Goal: Task Accomplishment & Management: Use online tool/utility

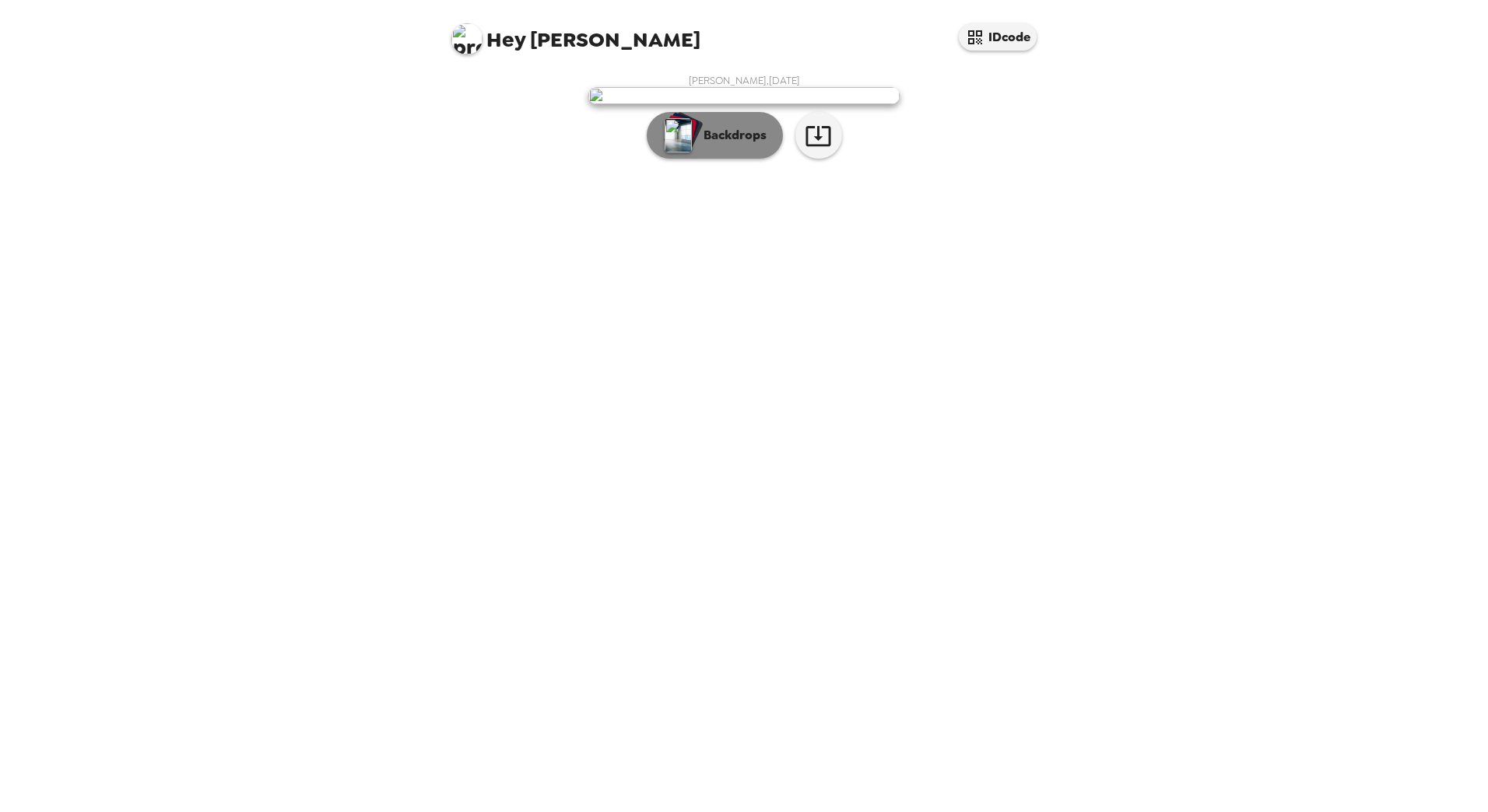
click at [710, 144] on p "Backdrops" at bounding box center [731, 136] width 71 height 19
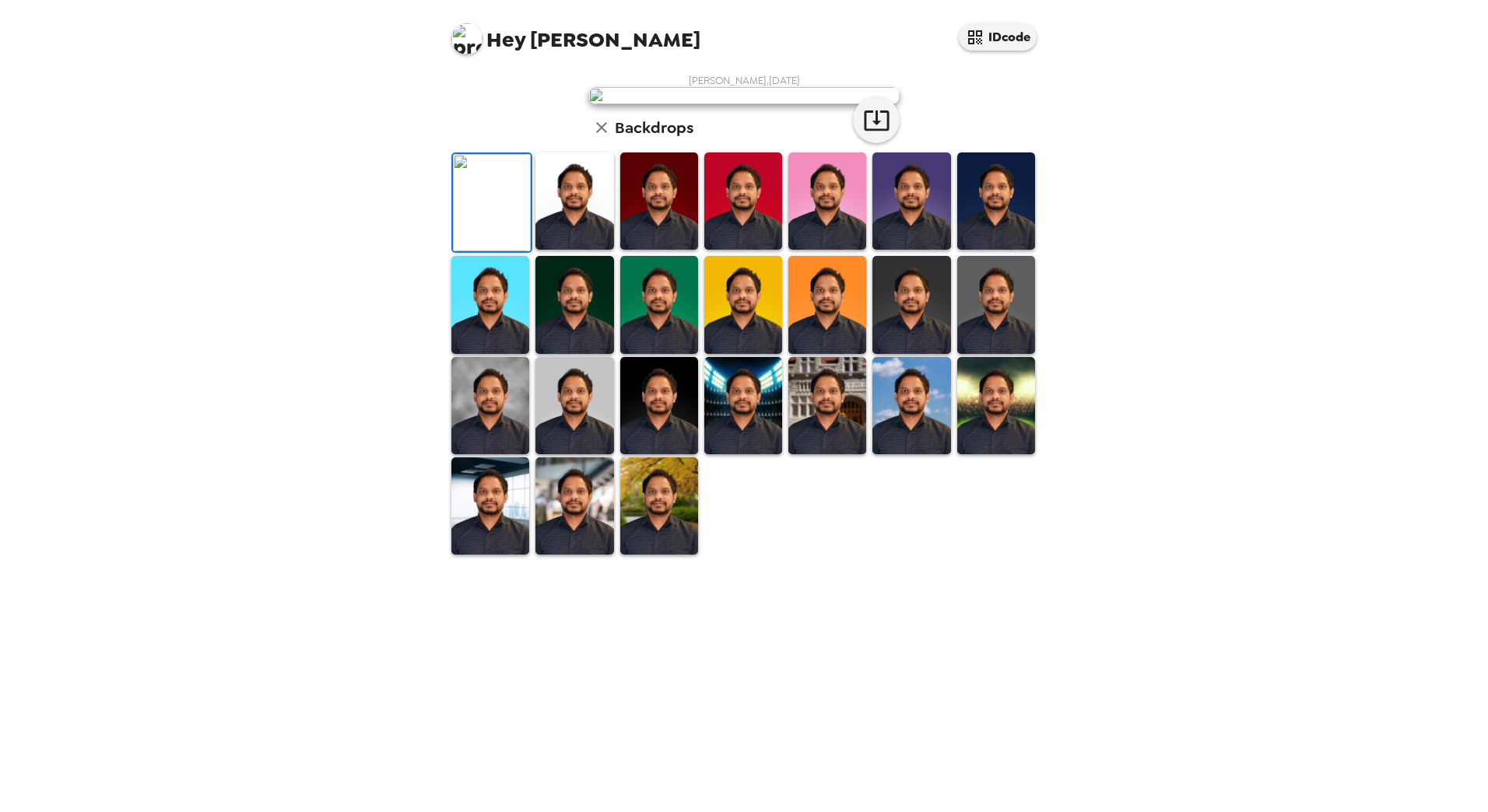
click at [579, 249] on img at bounding box center [573, 202] width 77 height 97
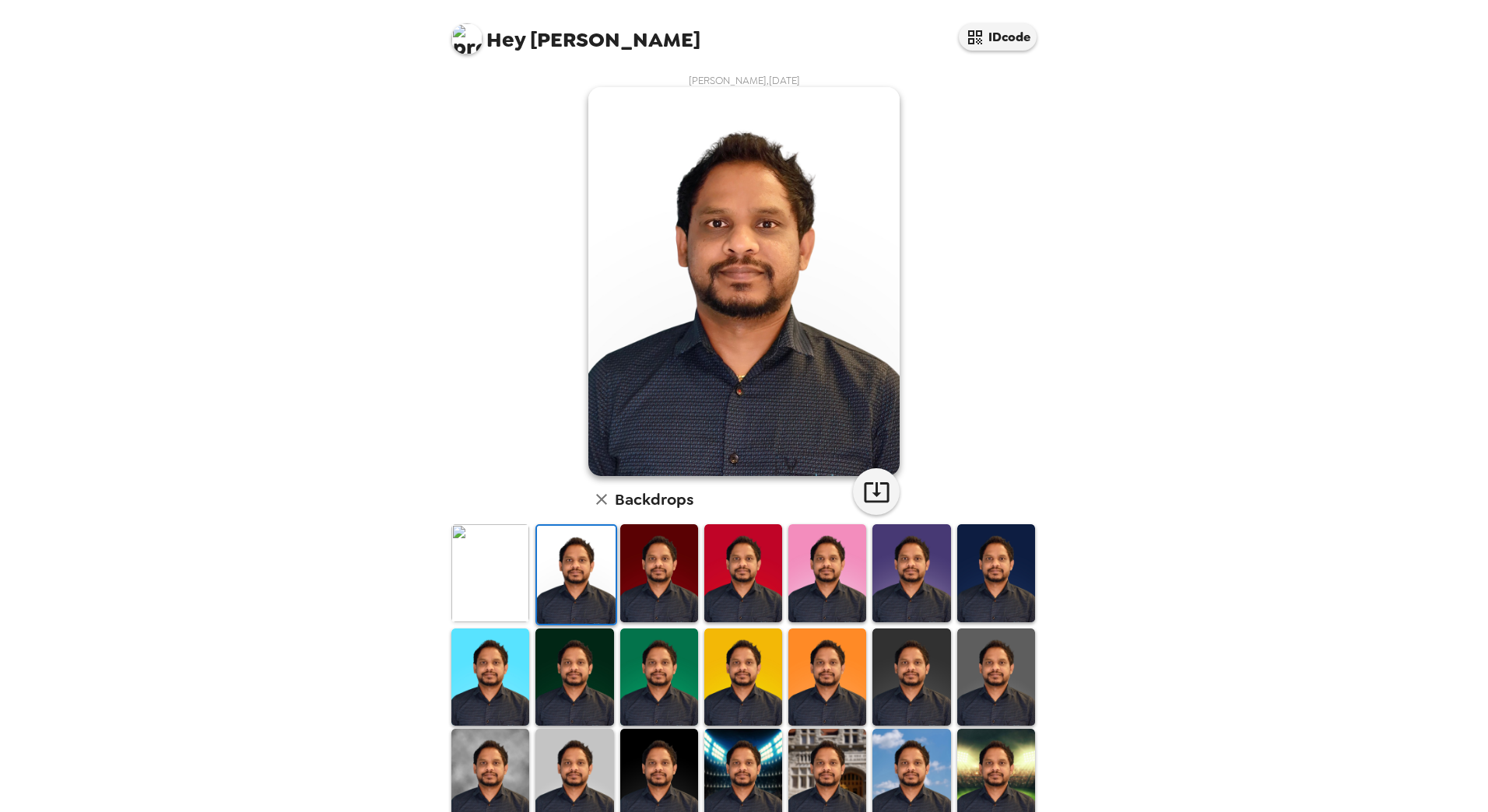
click at [509, 564] on img at bounding box center [489, 573] width 77 height 97
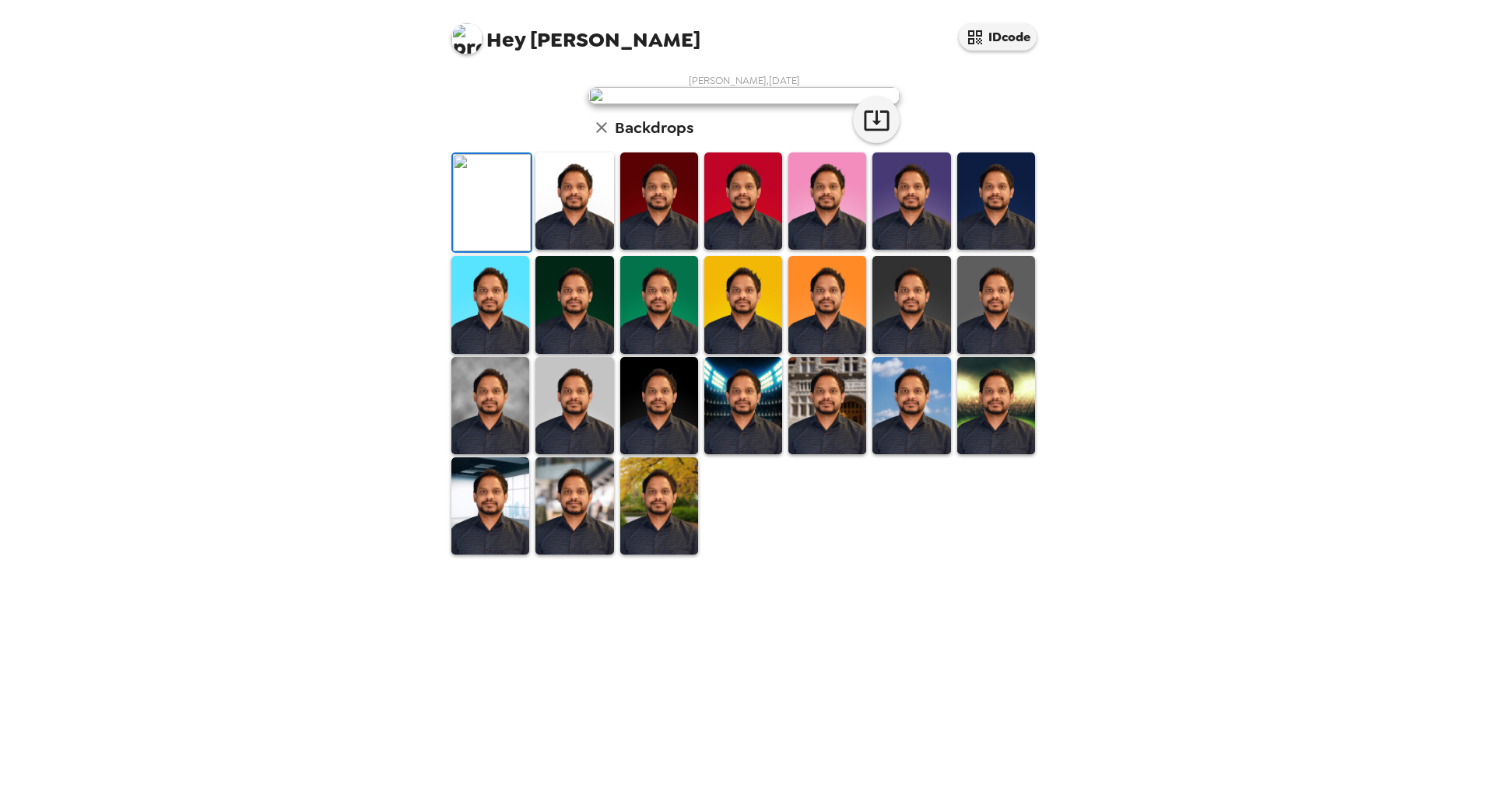
click at [840, 249] on img at bounding box center [827, 202] width 77 height 97
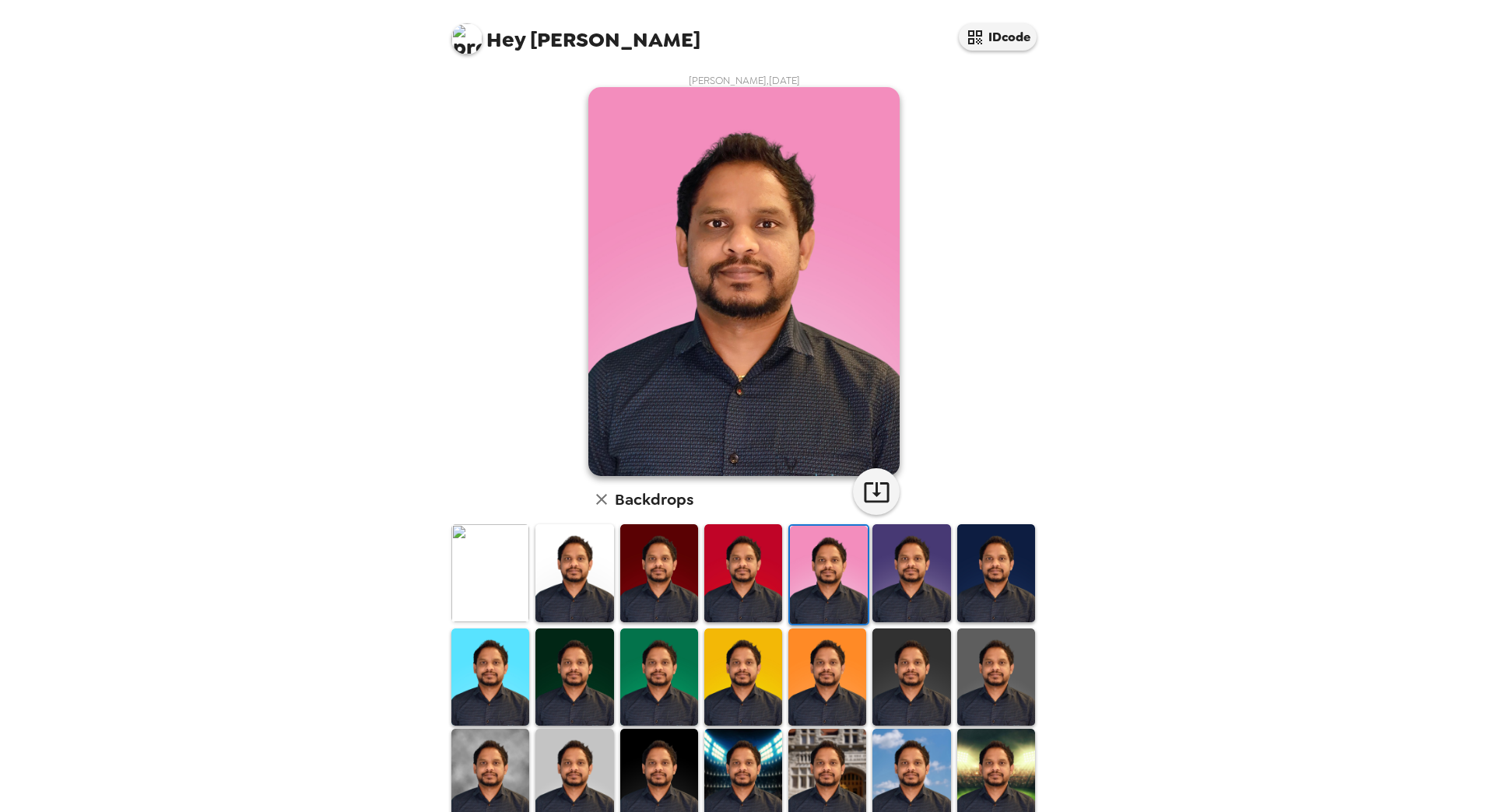
click at [890, 592] on img at bounding box center [911, 573] width 77 height 97
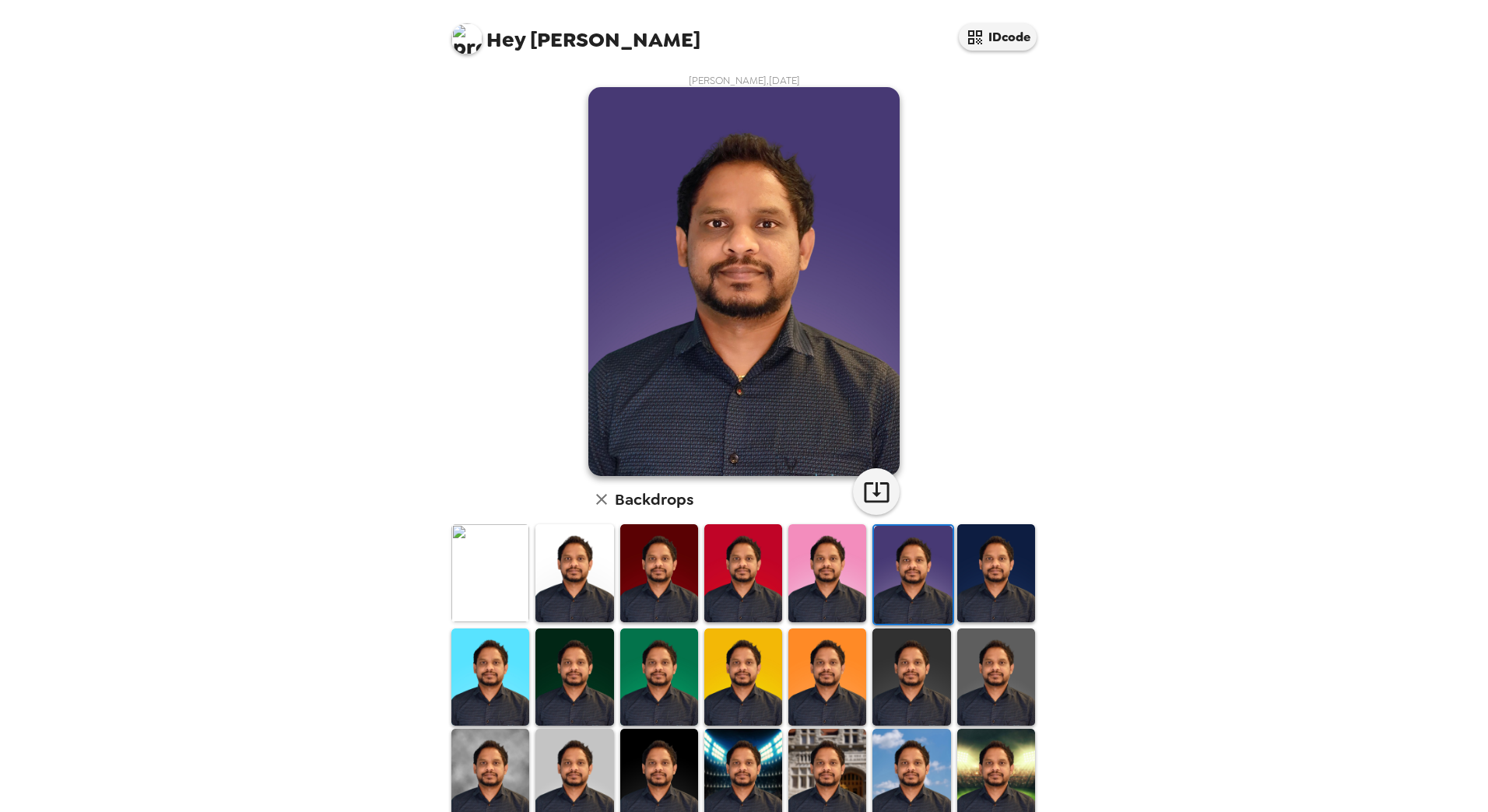
click at [970, 582] on img at bounding box center [995, 573] width 77 height 97
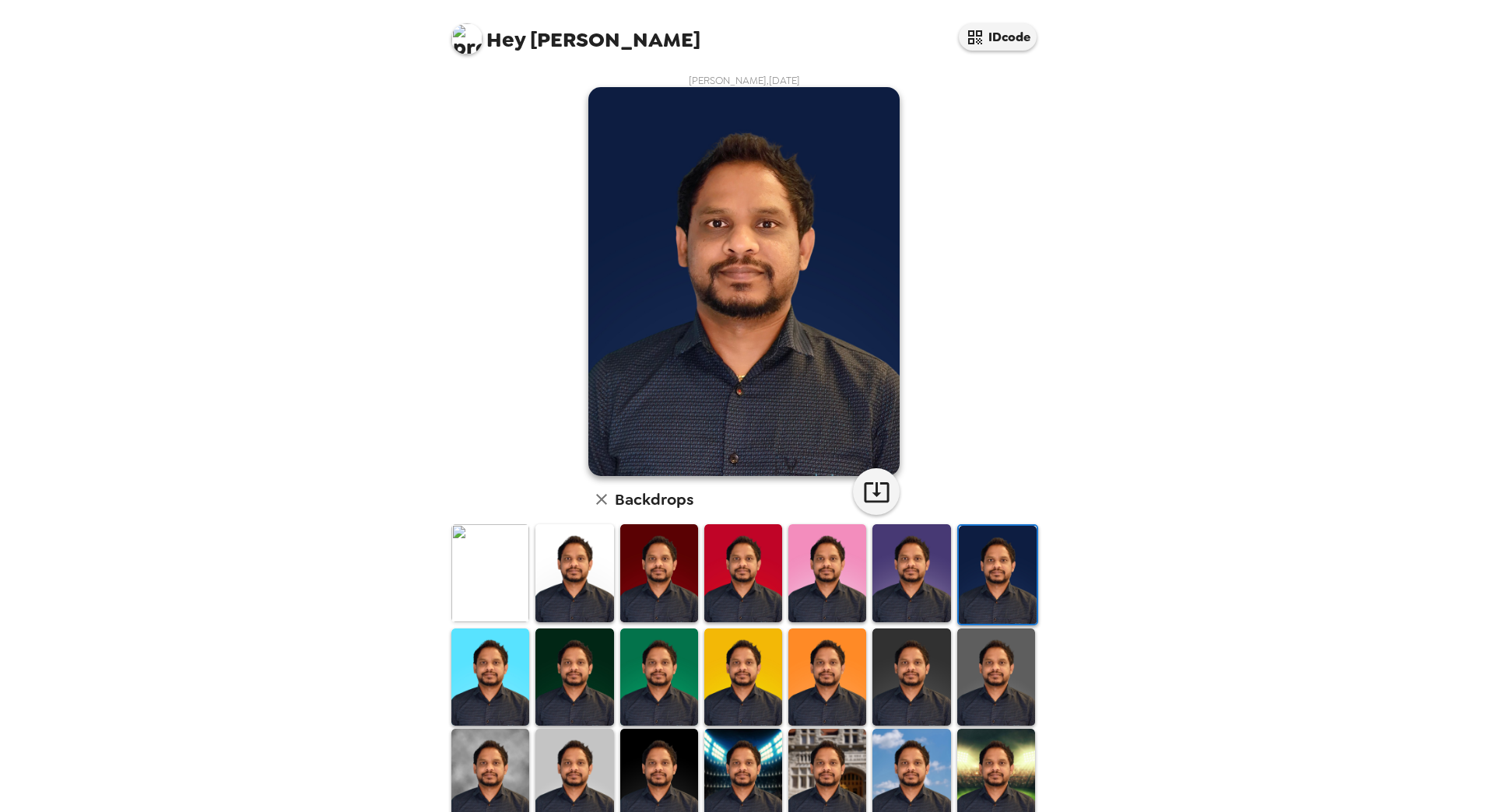
click at [806, 688] on img at bounding box center [827, 677] width 77 height 97
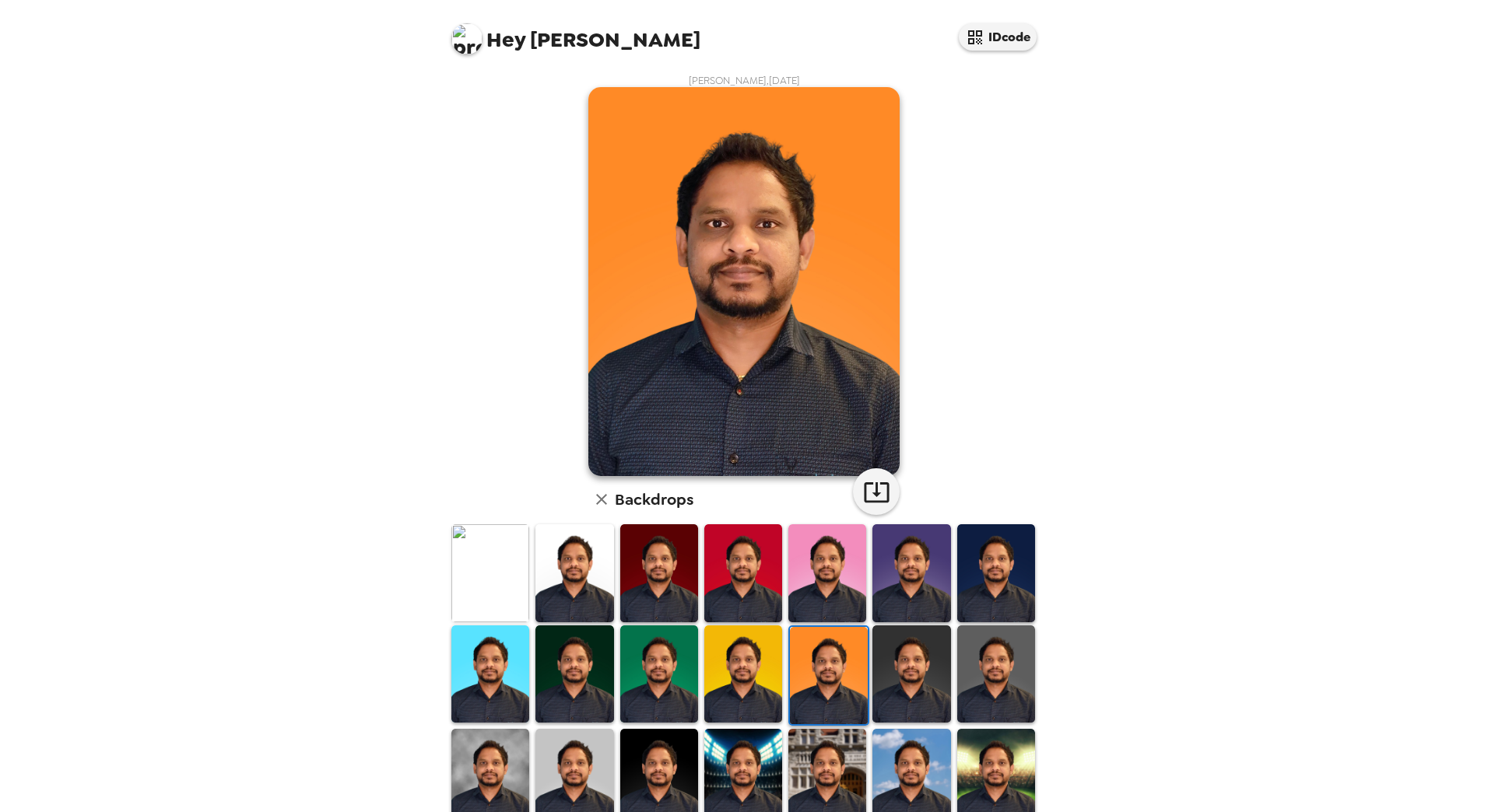
click at [720, 687] on img at bounding box center [743, 674] width 77 height 97
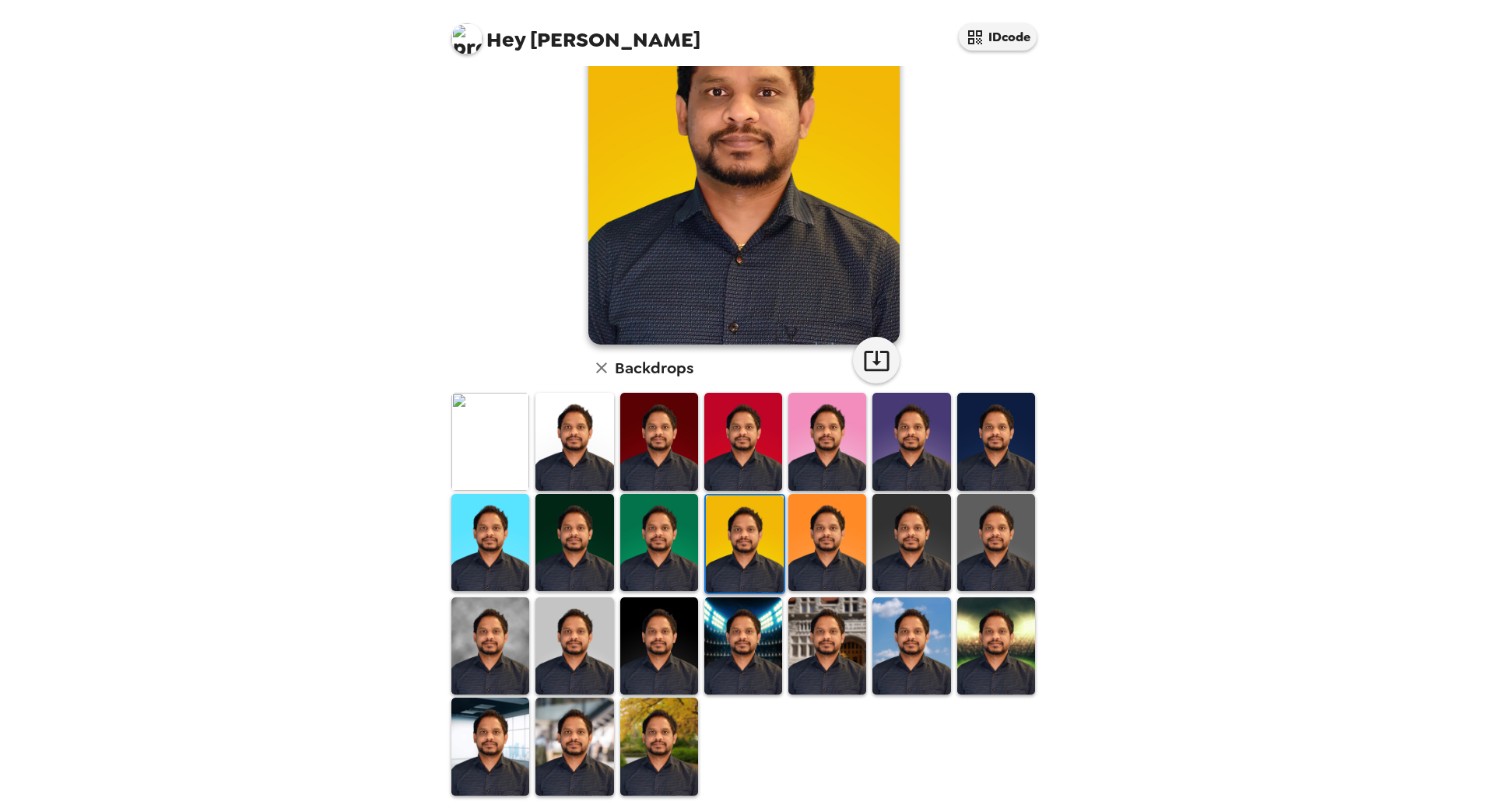
click at [656, 663] on img at bounding box center [658, 646] width 77 height 97
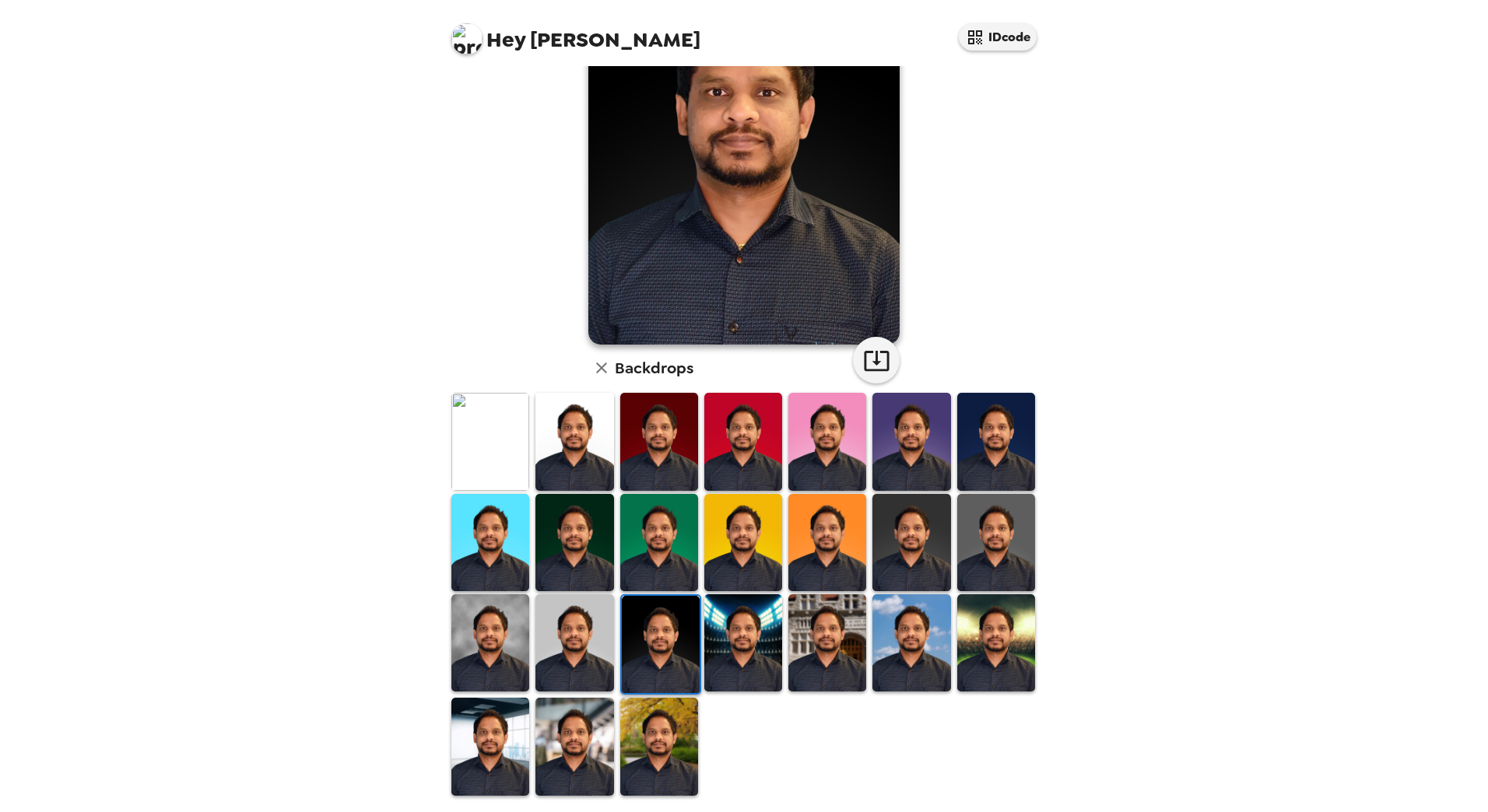
click at [597, 654] on img at bounding box center [573, 643] width 77 height 97
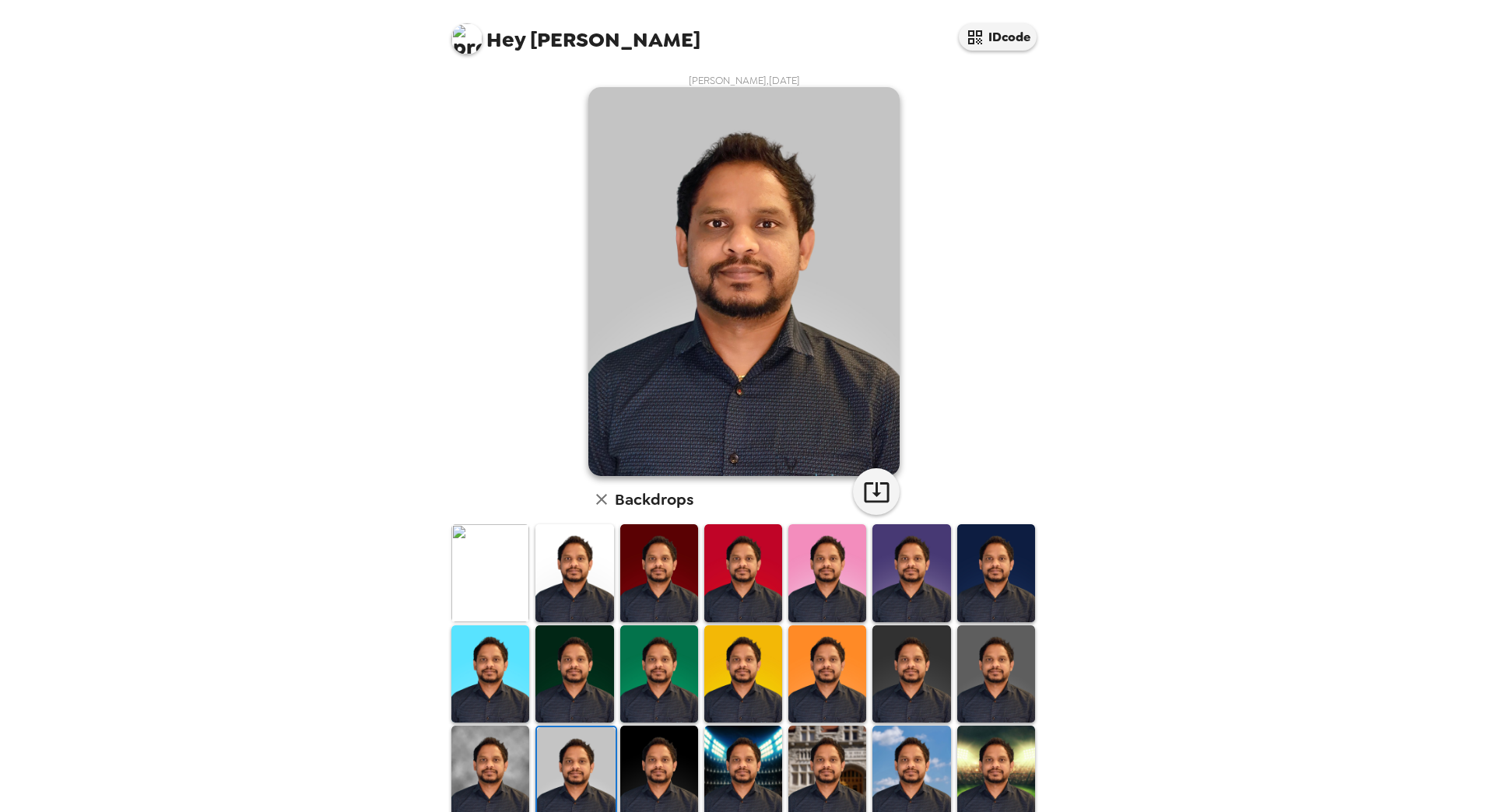
click at [509, 755] on img at bounding box center [489, 775] width 77 height 97
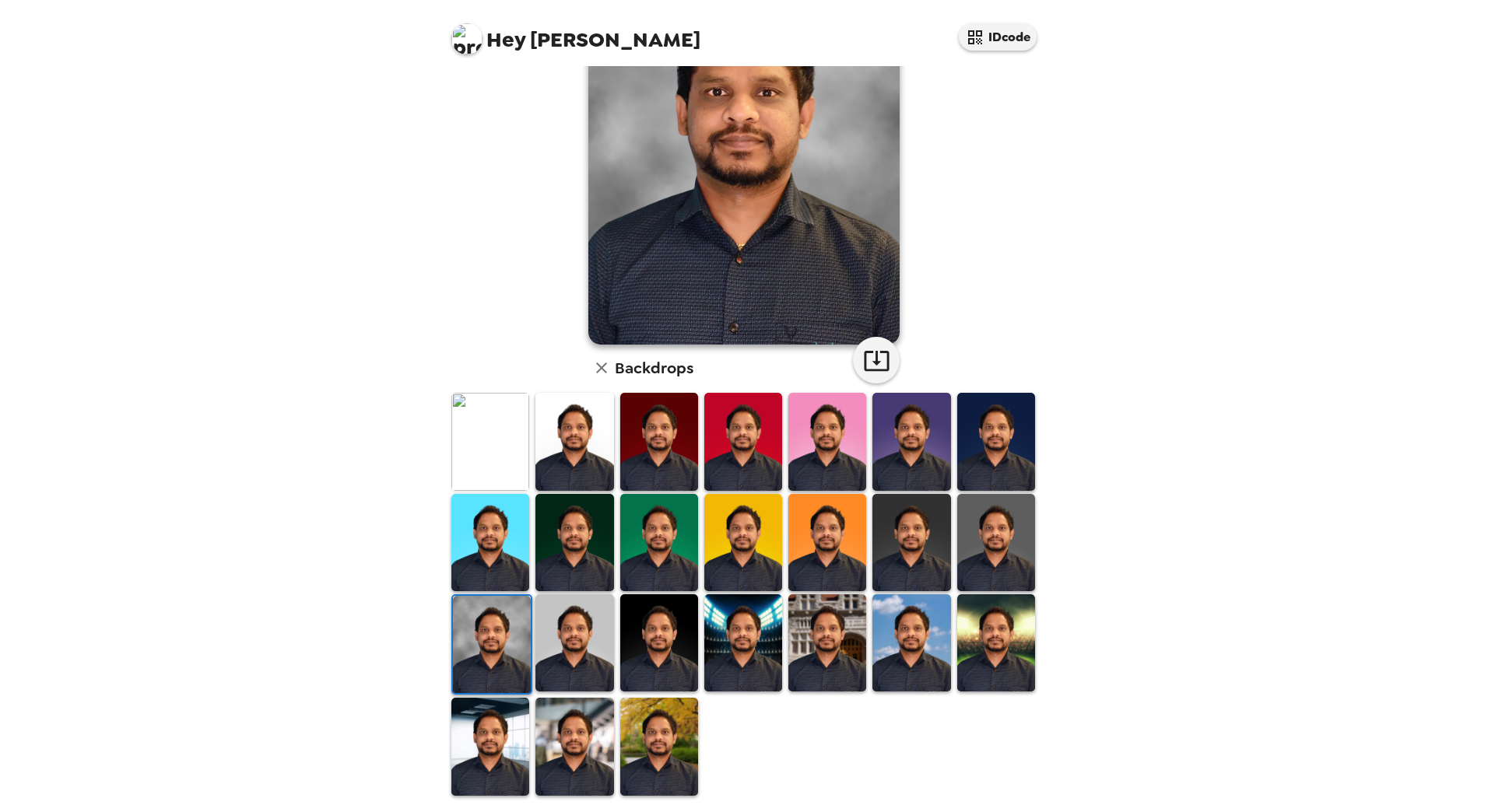
click at [738, 658] on img at bounding box center [743, 643] width 77 height 97
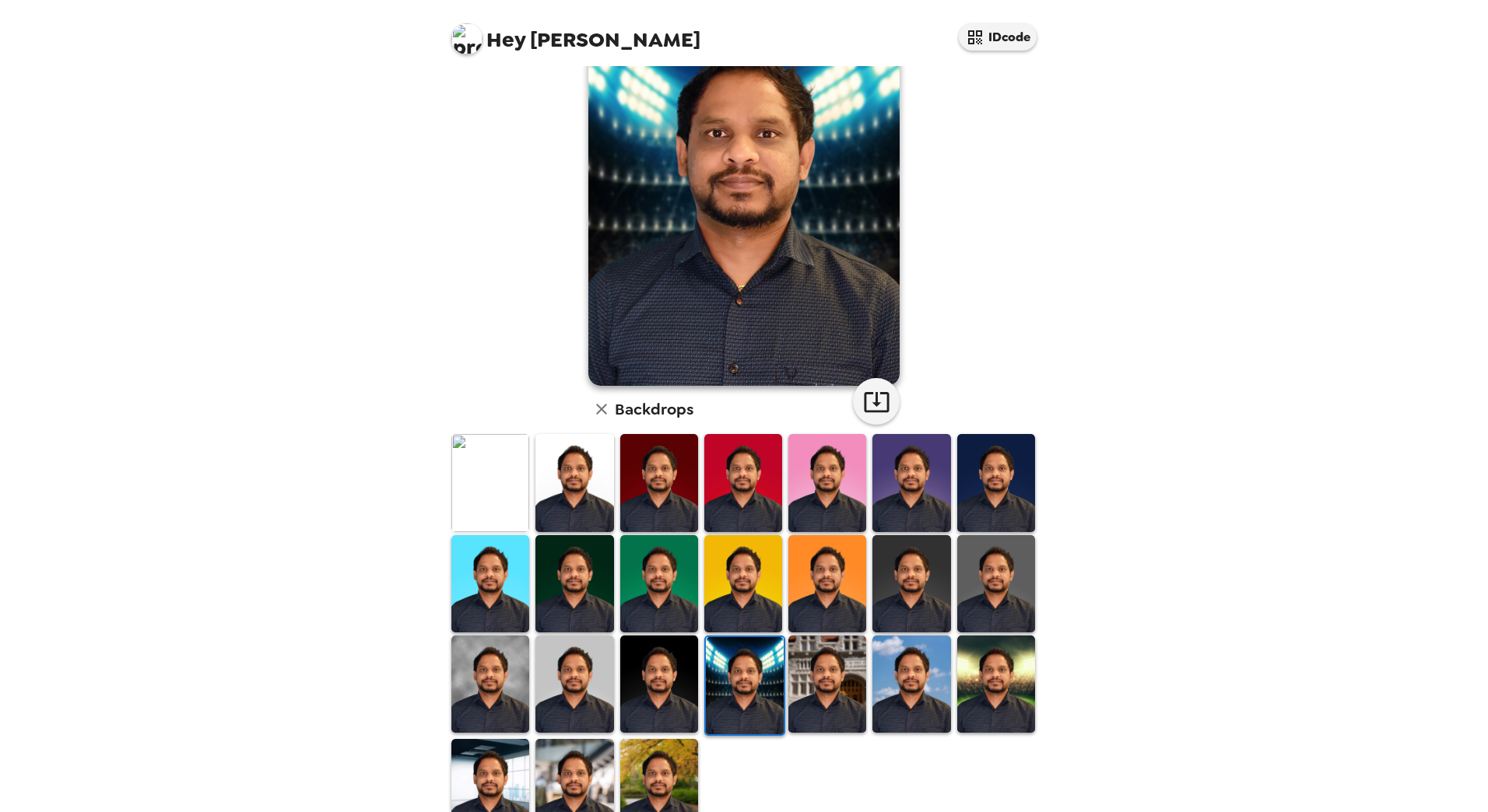
scroll to position [53, 0]
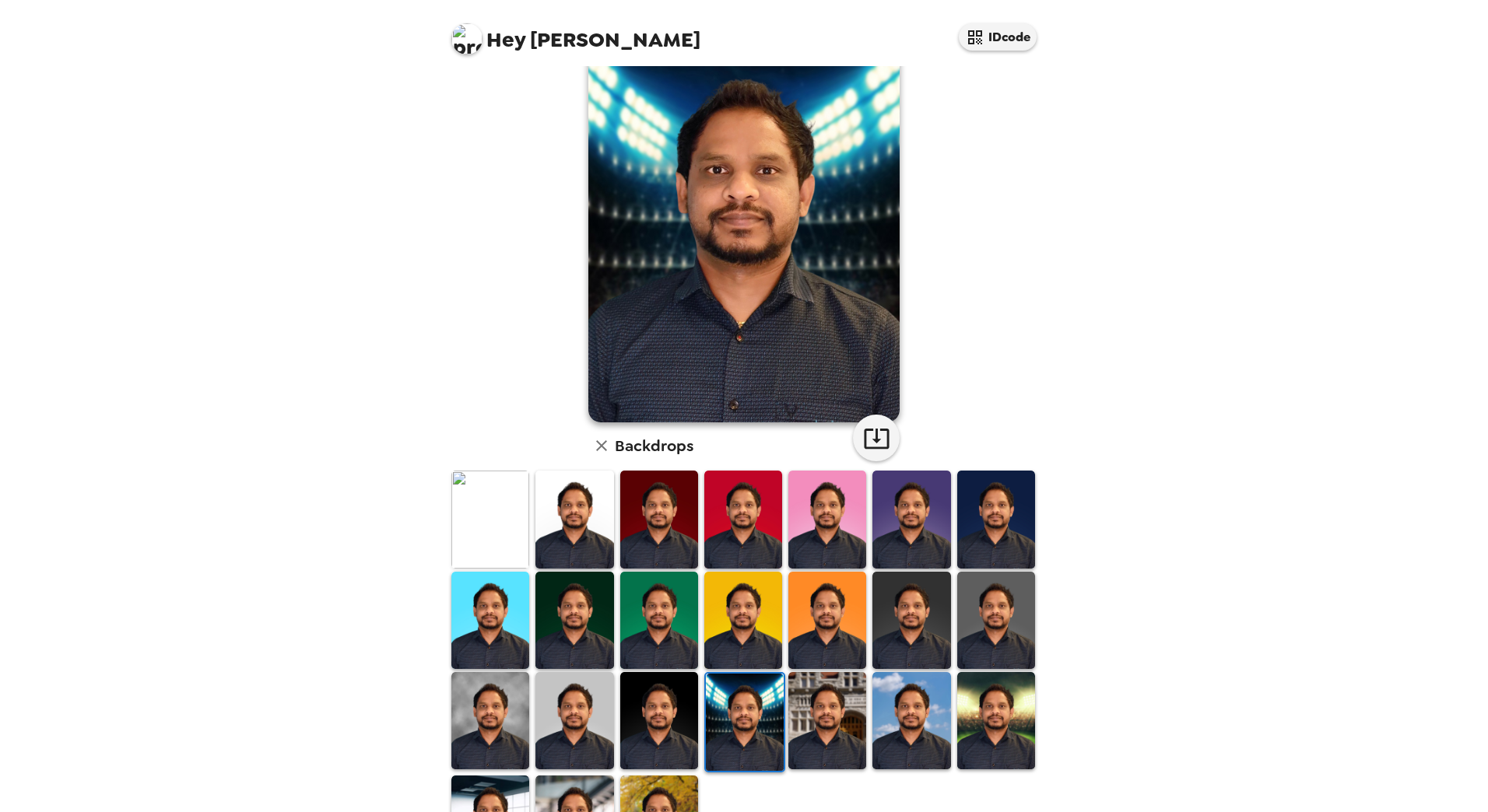
click at [827, 707] on img at bounding box center [827, 720] width 77 height 97
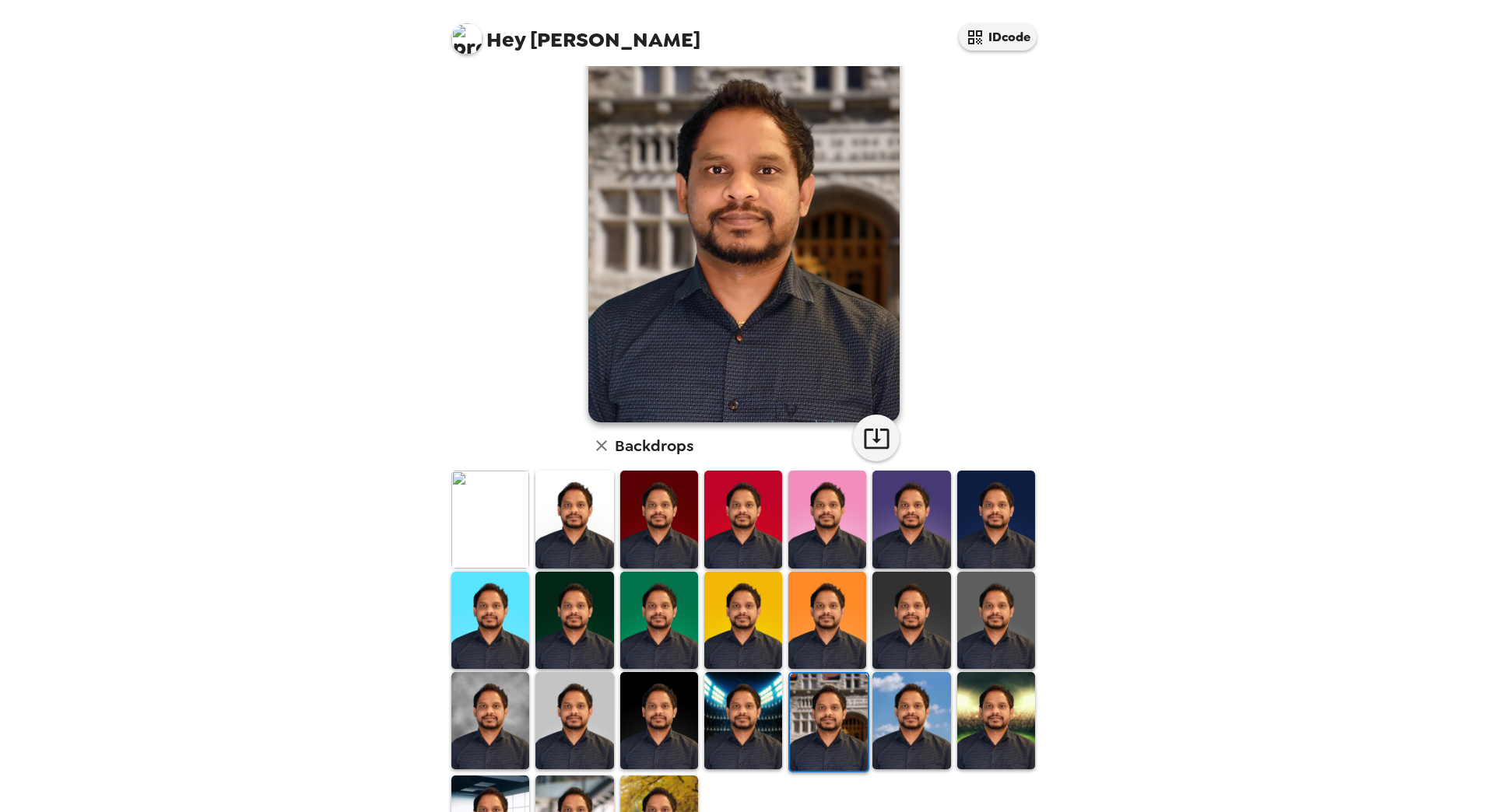
click at [895, 714] on img at bounding box center [911, 720] width 77 height 97
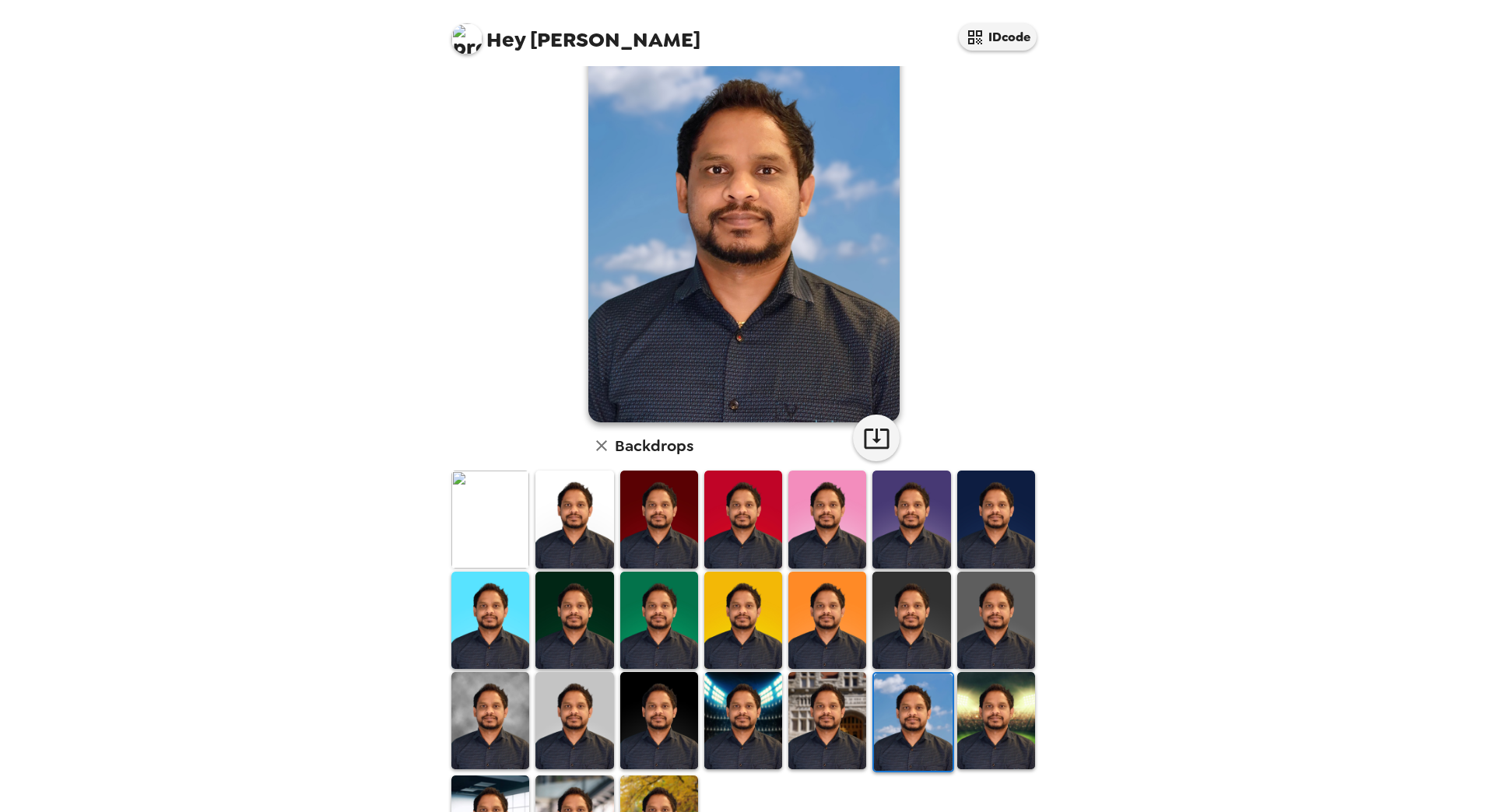
click at [1003, 713] on img at bounding box center [995, 720] width 77 height 97
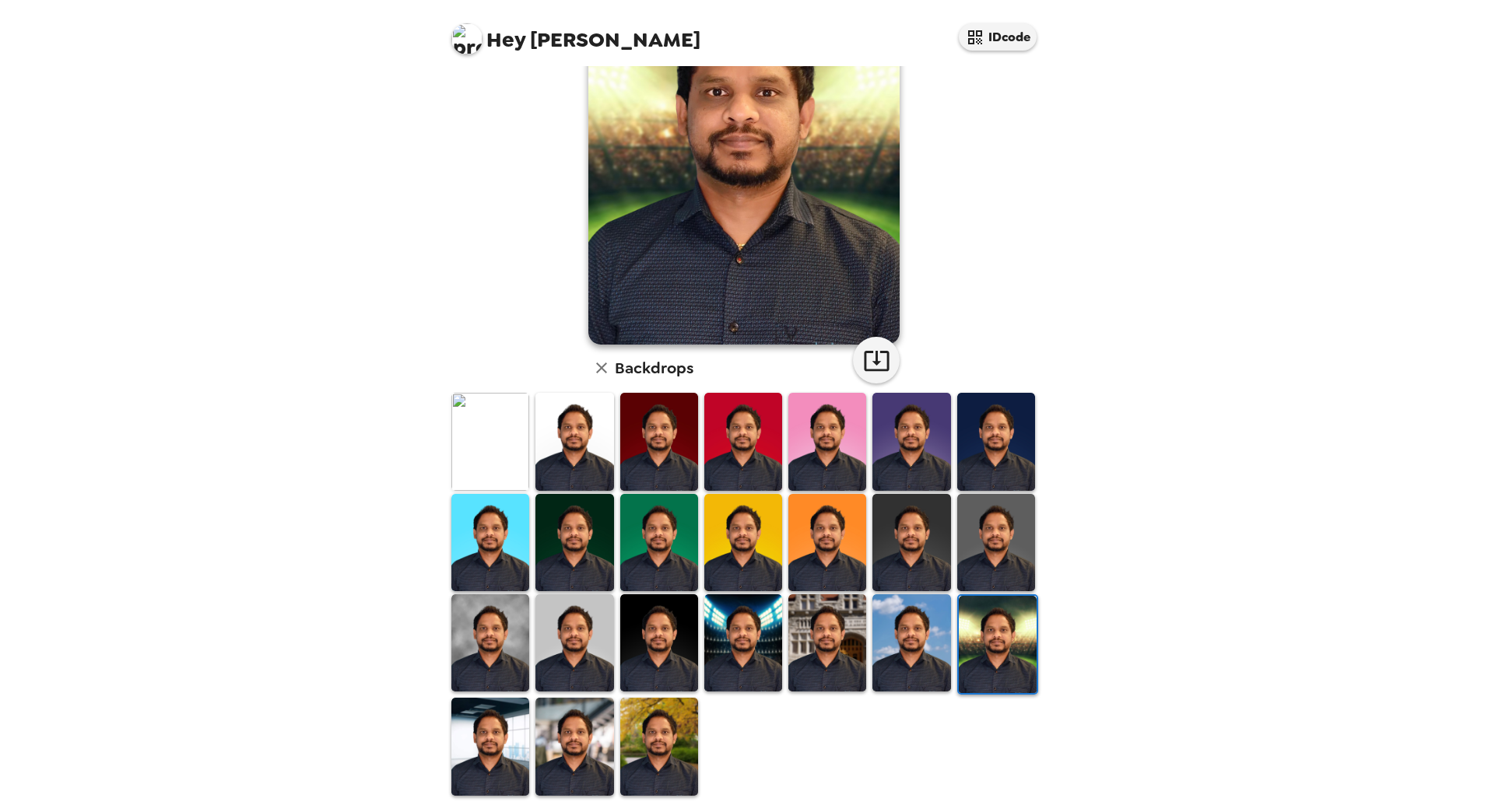
click at [646, 729] on img at bounding box center [658, 746] width 77 height 97
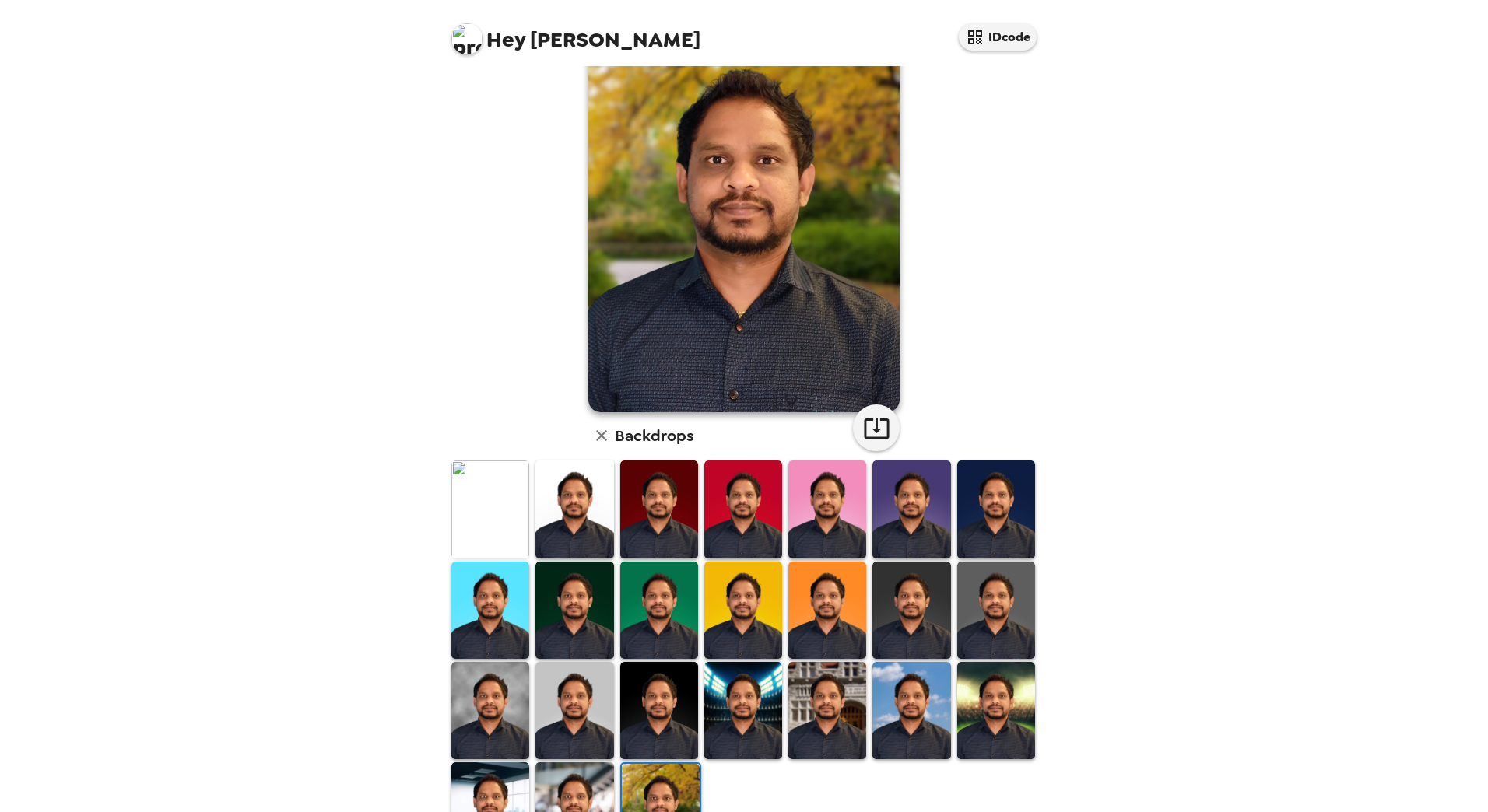
scroll to position [0, 0]
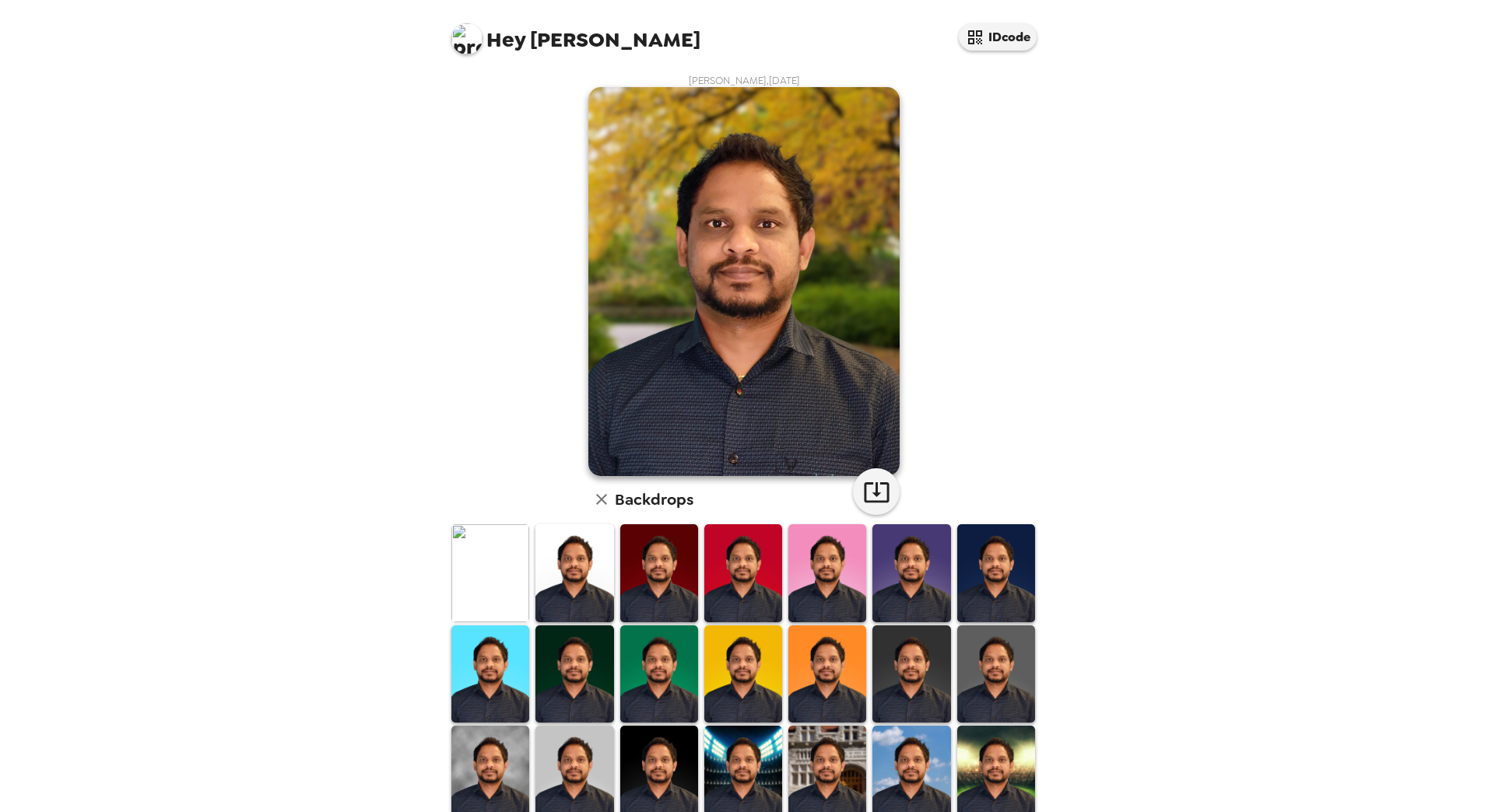
click at [580, 747] on img at bounding box center [573, 775] width 77 height 97
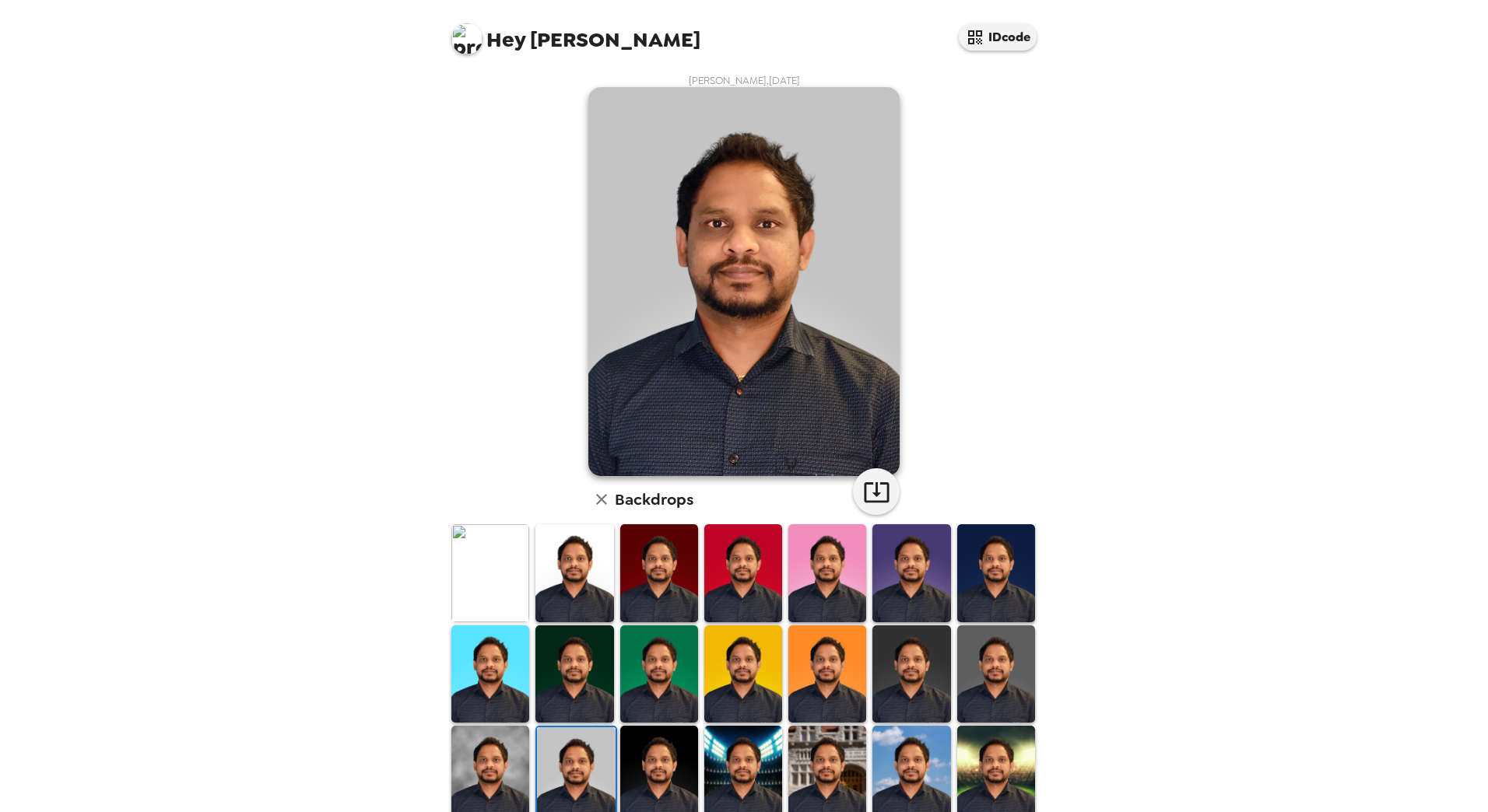
click at [470, 583] on img at bounding box center [489, 573] width 77 height 97
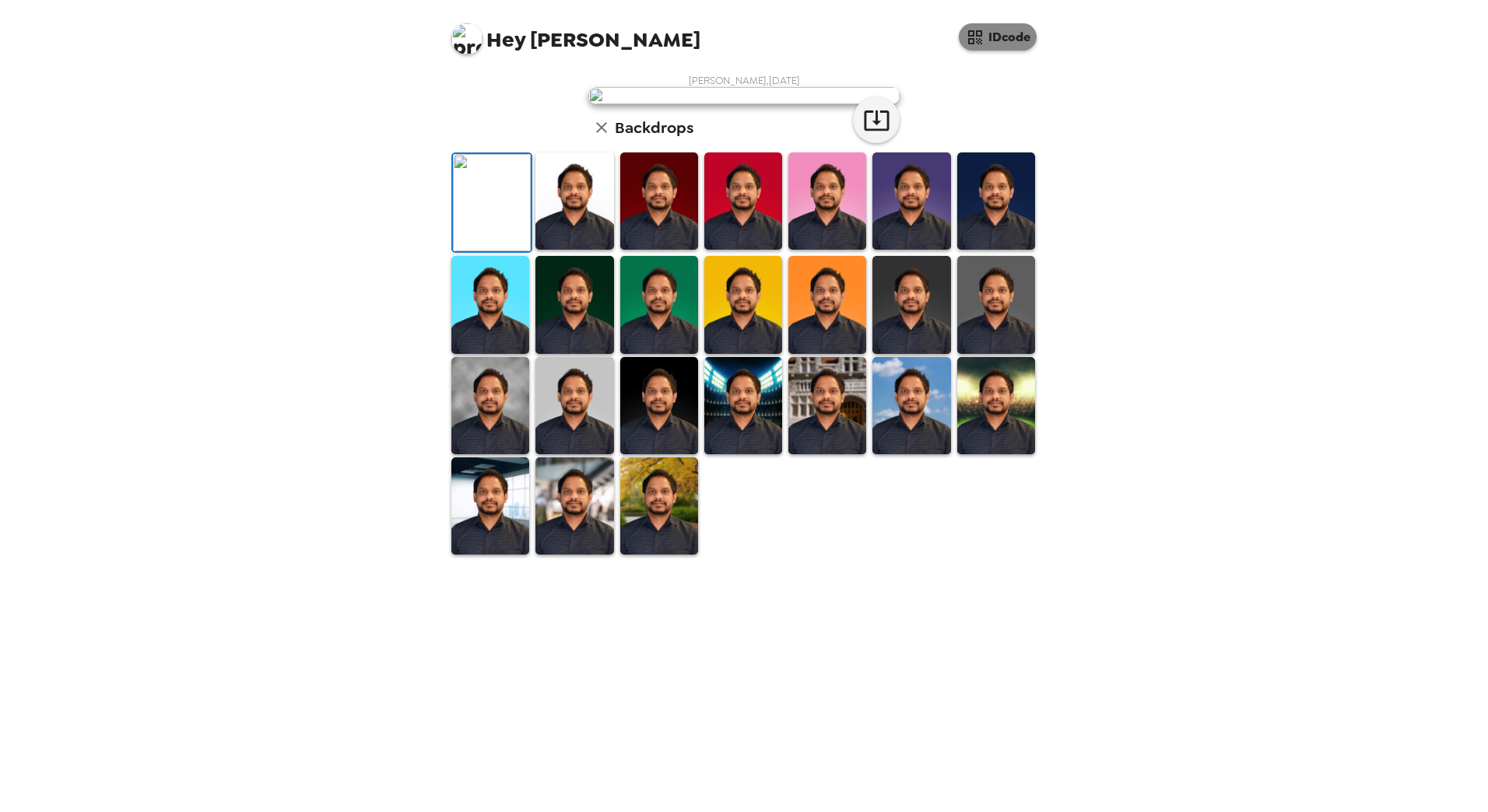
click at [982, 44] on icon "button" at bounding box center [975, 37] width 19 height 19
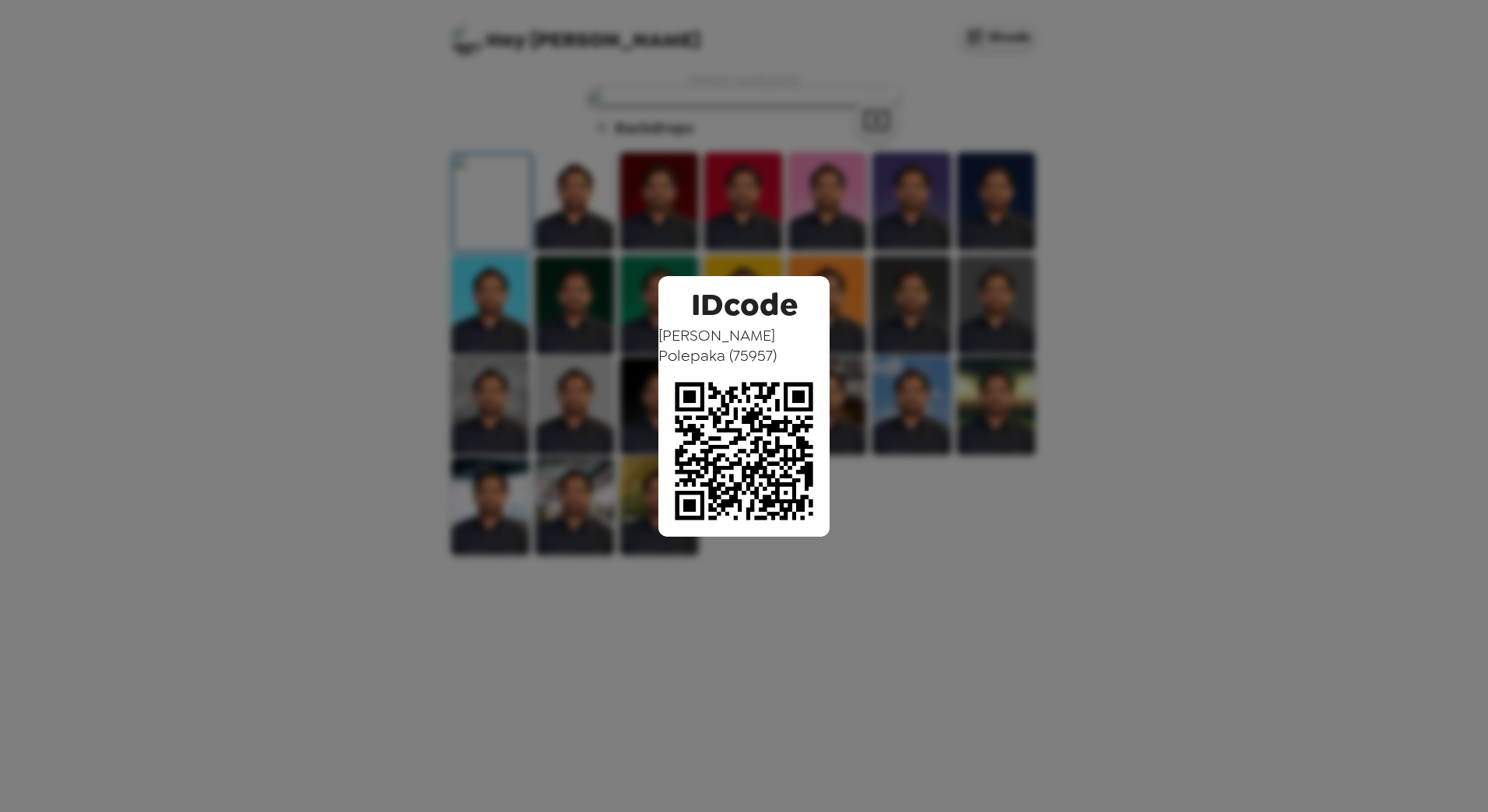
click at [920, 289] on div "IDcode Vijay Kumar Polepaka ( 75957 )" at bounding box center [744, 406] width 1488 height 812
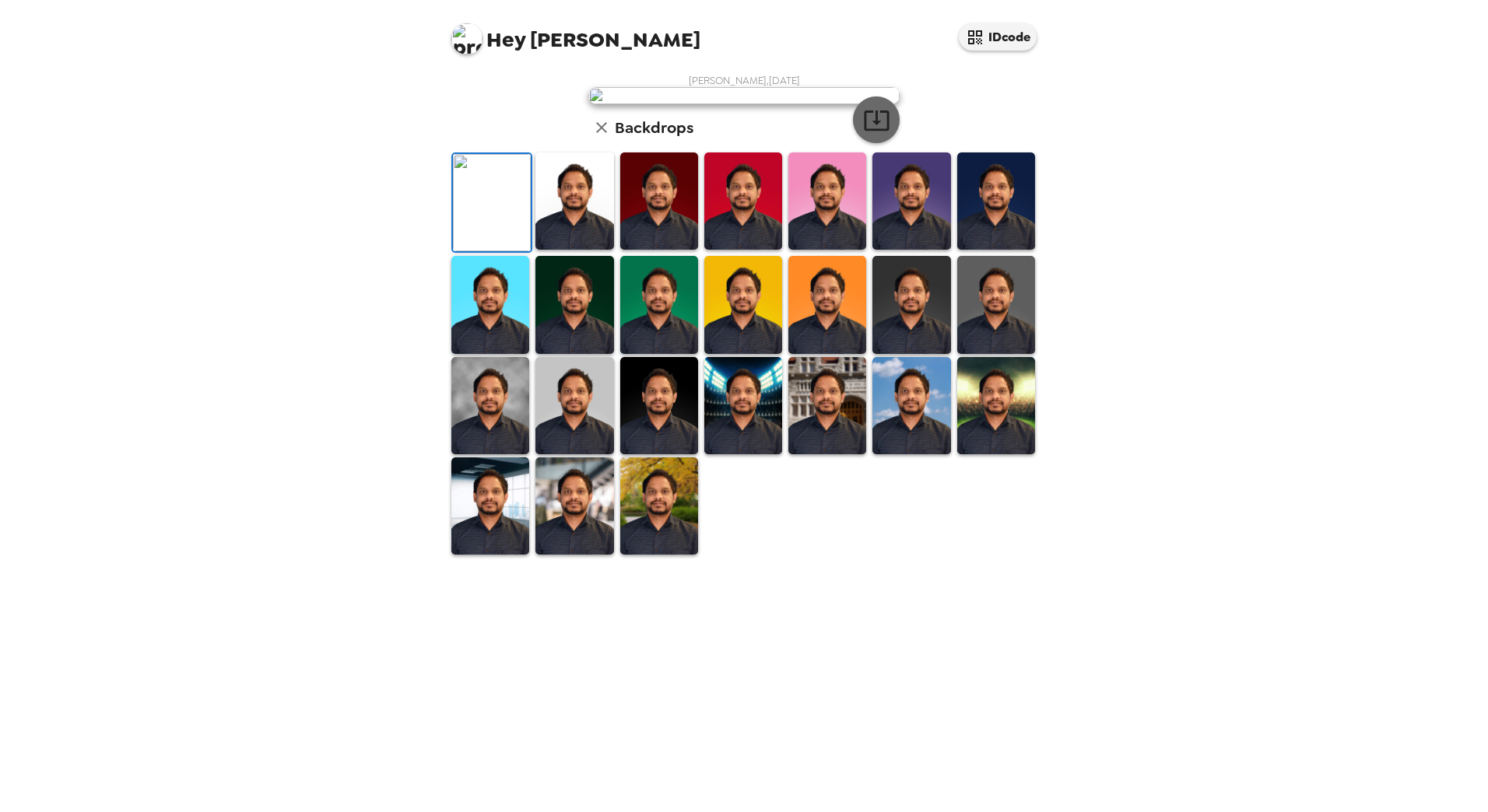
click at [873, 134] on icon "button" at bounding box center [876, 120] width 27 height 27
click at [575, 249] on img at bounding box center [573, 202] width 77 height 97
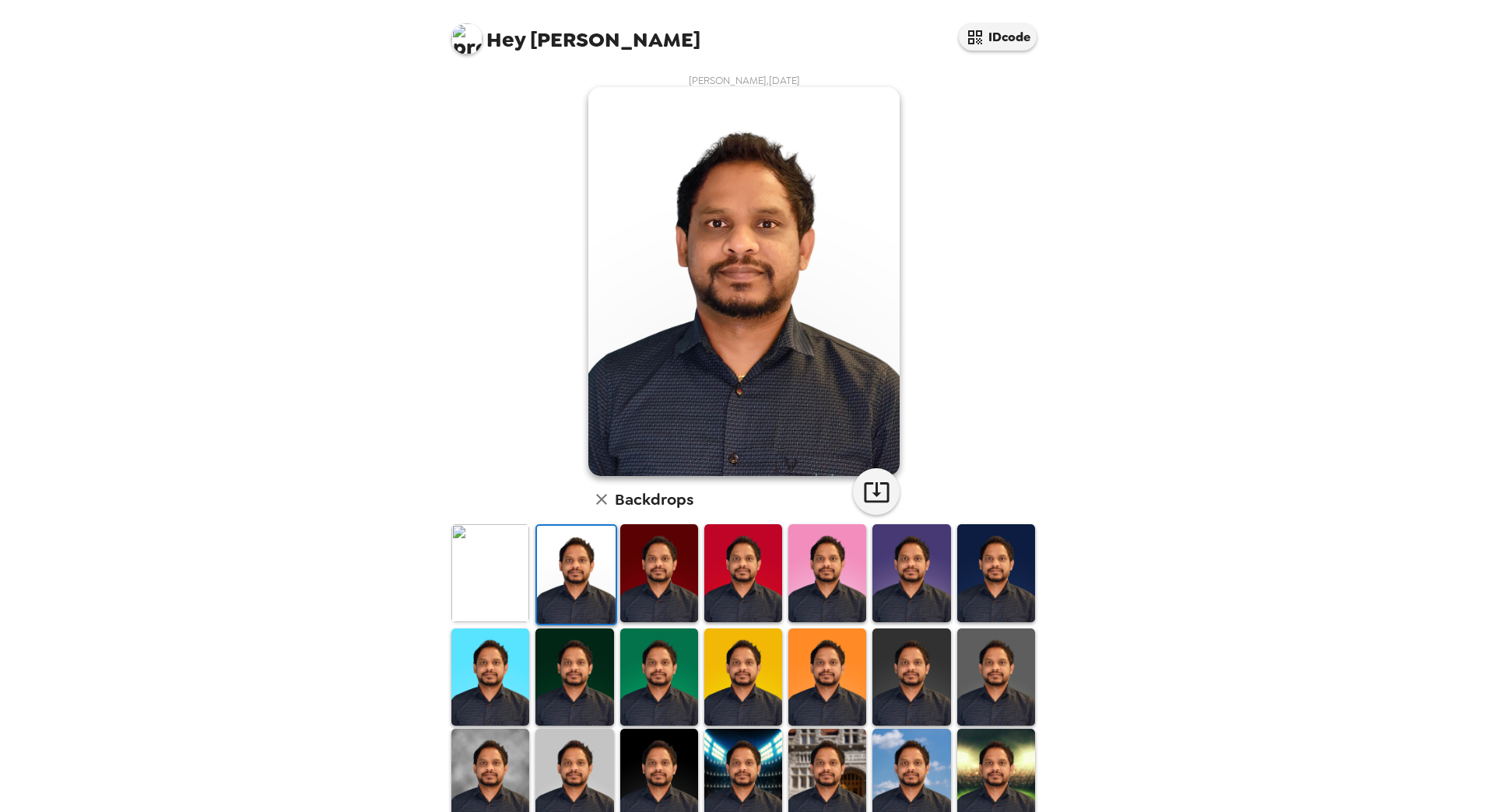
click at [913, 581] on img at bounding box center [911, 573] width 77 height 97
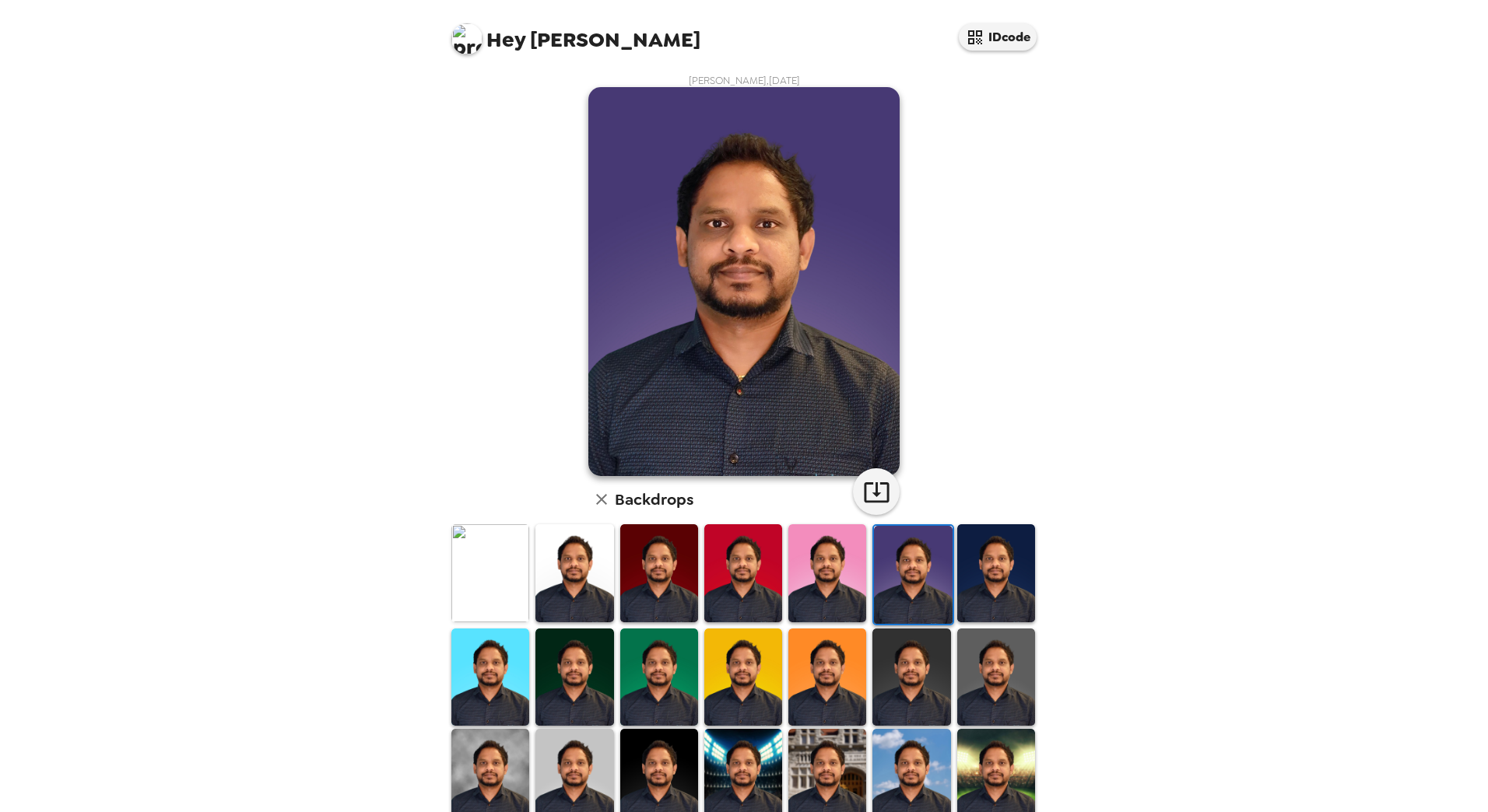
click at [822, 585] on img at bounding box center [827, 573] width 77 height 97
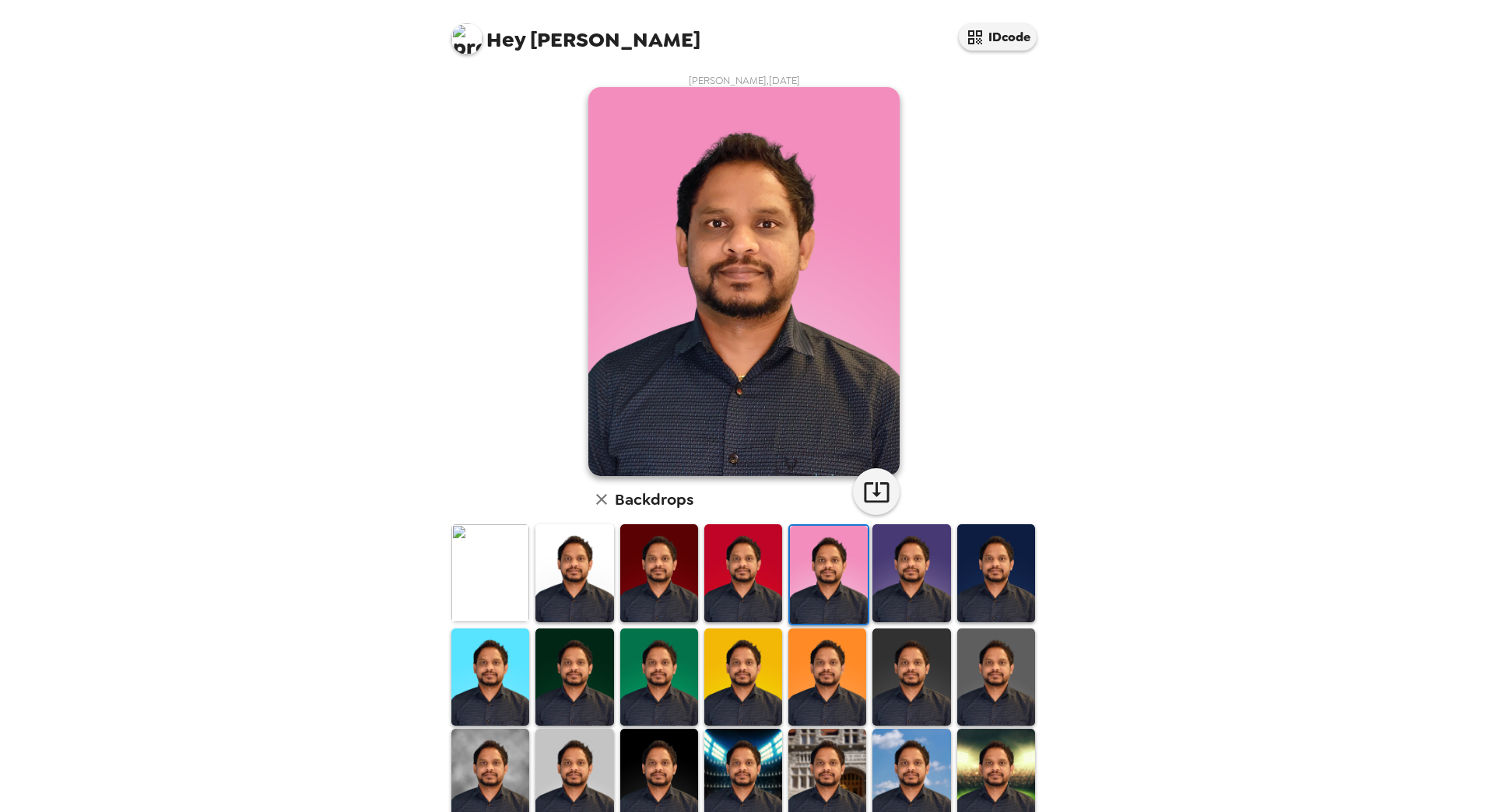
click at [497, 584] on img at bounding box center [489, 573] width 77 height 97
